Goal: Complete application form

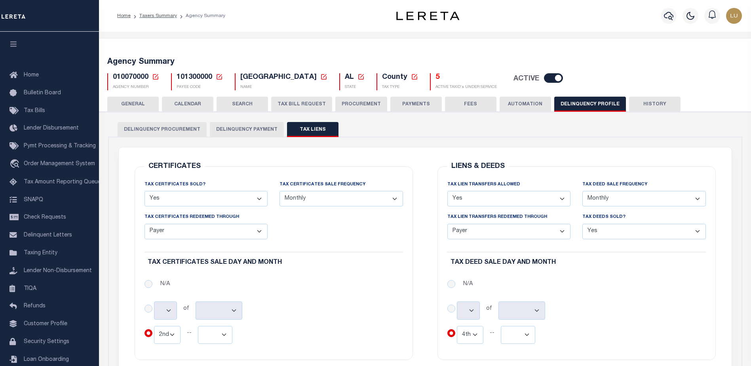
select select "Y"
select select "Monthly"
select select "Payer"
select select "2"
select select "[DATE]"
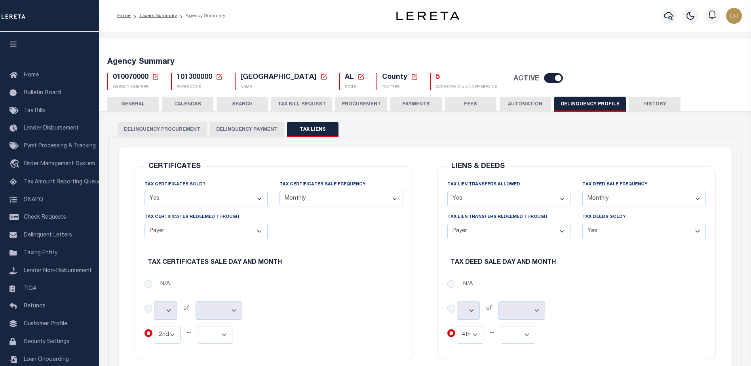
select select "Y"
select select "Monthly"
select select "Payer"
select select "Y"
select select "4"
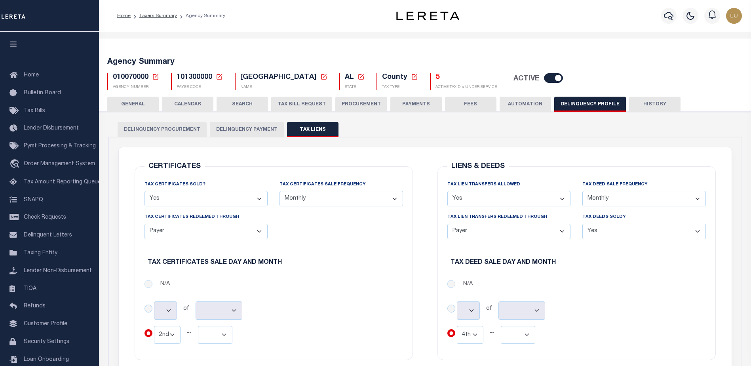
select select "[DATE]"
click at [637, 277] on div "Tax Deed Sale Day and Month N/A N/A Tax Deed Sale Day and Month Tax Deed Sale D…" at bounding box center [577, 310] width 259 height 67
